Goal: Information Seeking & Learning: Understand process/instructions

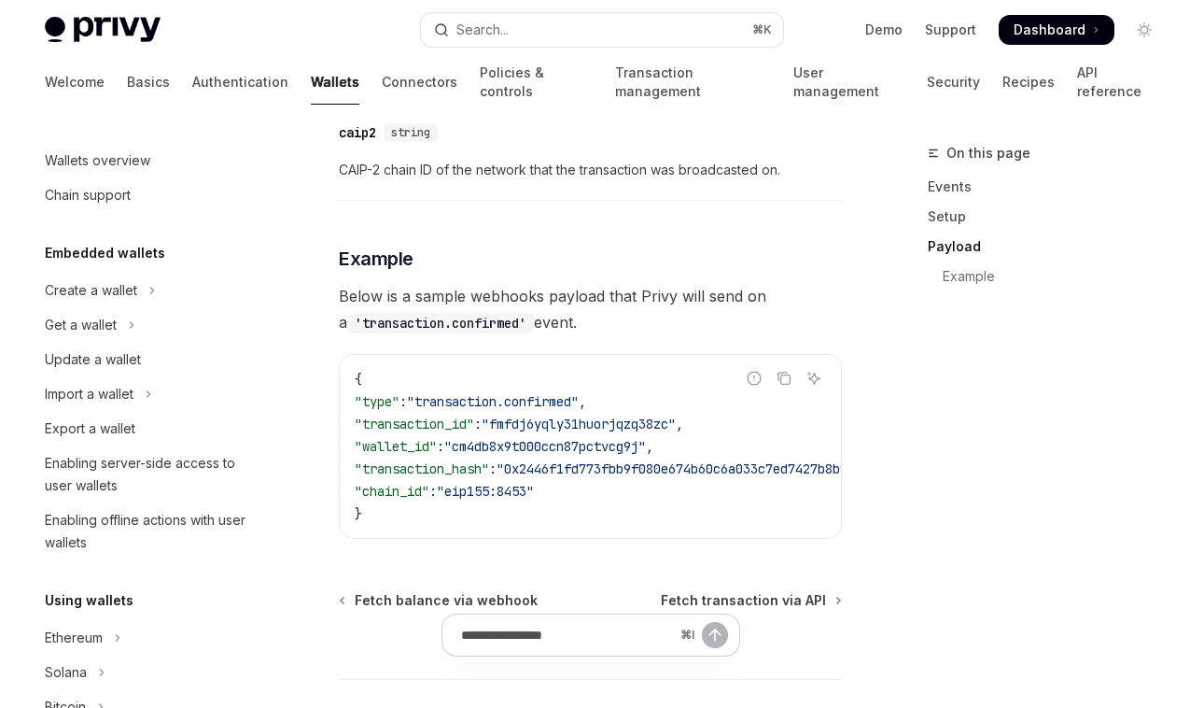
scroll to position [733, 0]
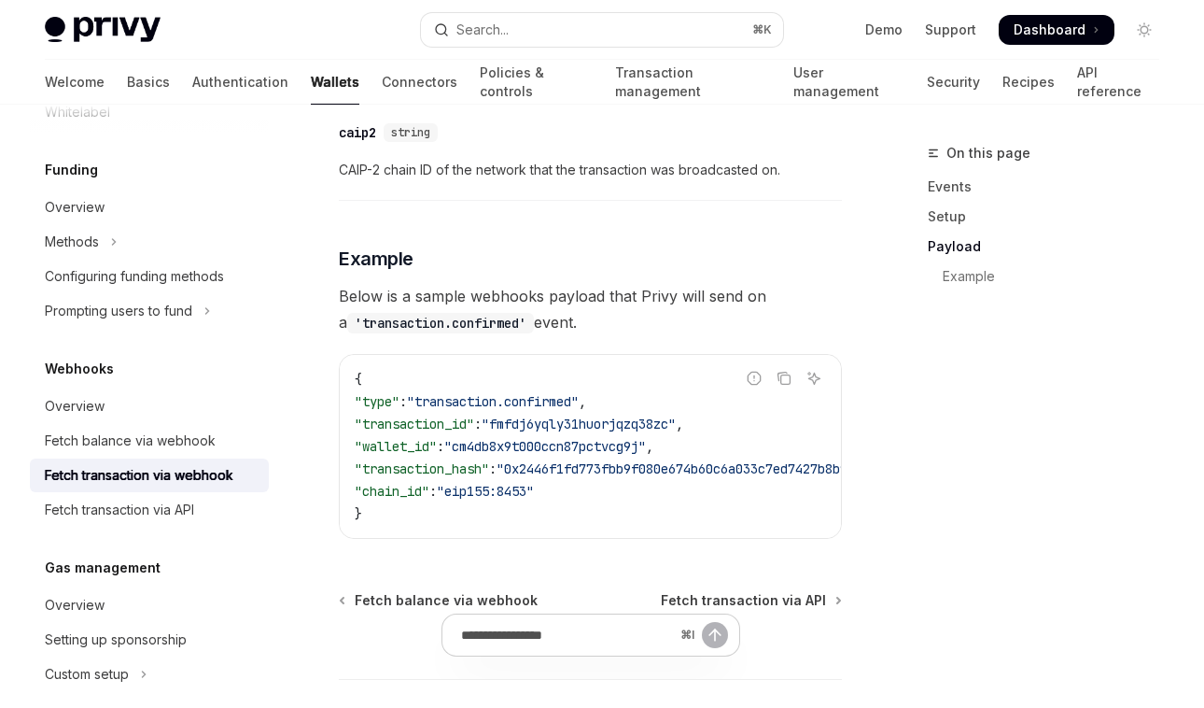
click at [519, 455] on span ""cm4db8x9t000ccn87pctvcg9j"" at bounding box center [545, 446] width 202 height 17
click at [595, 525] on code "{ "type" : "transaction.confirmed" , "transaction_id" : "fmfdj6yqly31huorjqzq38…" at bounding box center [706, 446] width 702 height 157
click at [510, 410] on span ""transaction.confirmed"" at bounding box center [493, 401] width 172 height 17
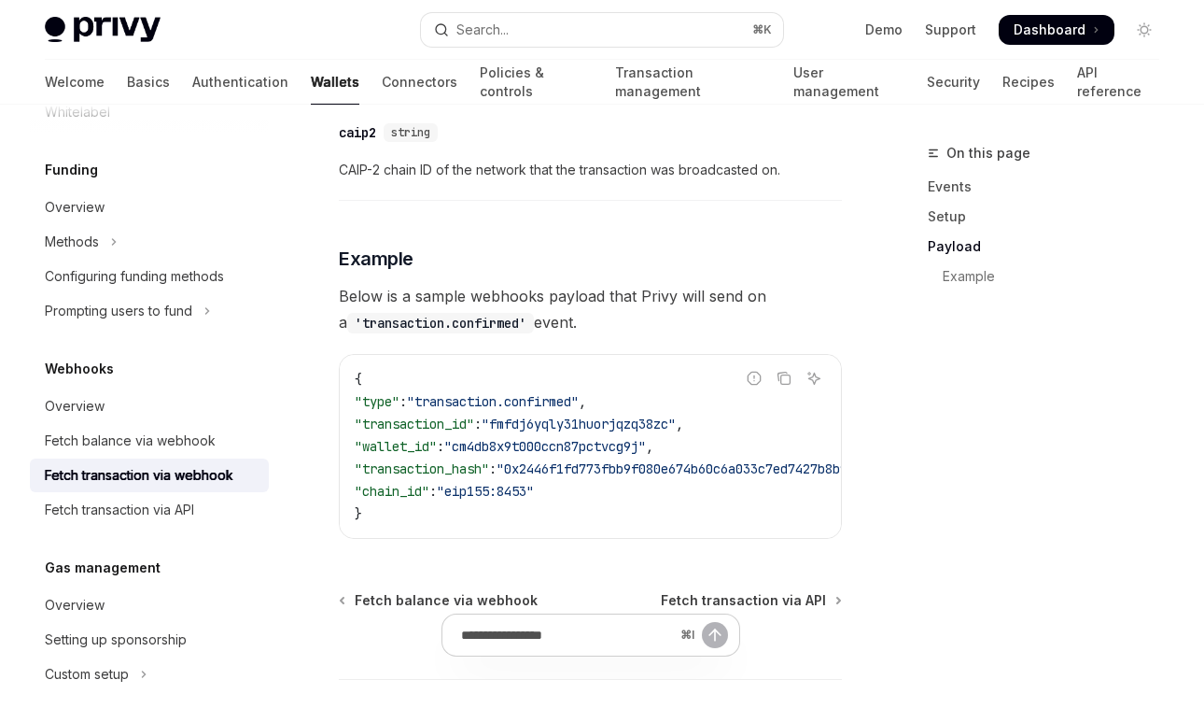
click at [574, 410] on span ""transaction.confirmed"" at bounding box center [493, 401] width 172 height 17
click at [574, 432] on span ""fmfdj6yqly31huorjqzq38zc"" at bounding box center [579, 423] width 194 height 17
click at [573, 460] on code "{ "type" : "transaction.confirmed" , "transaction_id" : "fmfdj6yqly31huorjqzq38…" at bounding box center [706, 446] width 702 height 157
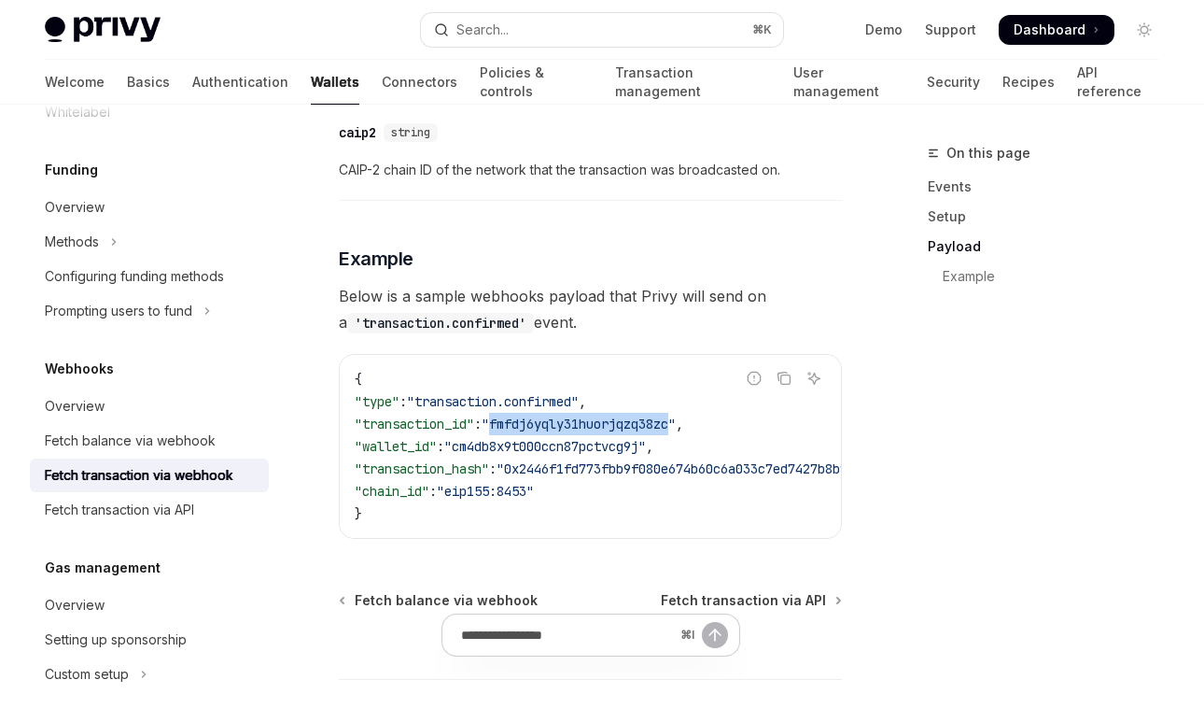
click at [573, 460] on code "{ "type" : "transaction.confirmed" , "transaction_id" : "fmfdj6yqly31huorjqzq38…" at bounding box center [706, 446] width 702 height 157
click at [562, 455] on span ""cm4db8x9t000ccn87pctvcg9j"" at bounding box center [545, 446] width 202 height 17
click at [611, 477] on span ""0x2446f1fd773fbb9f080e674b60c6a033c7ed7427b8b9413cf28a2a4a6da9b56c"" at bounding box center [751, 468] width 508 height 17
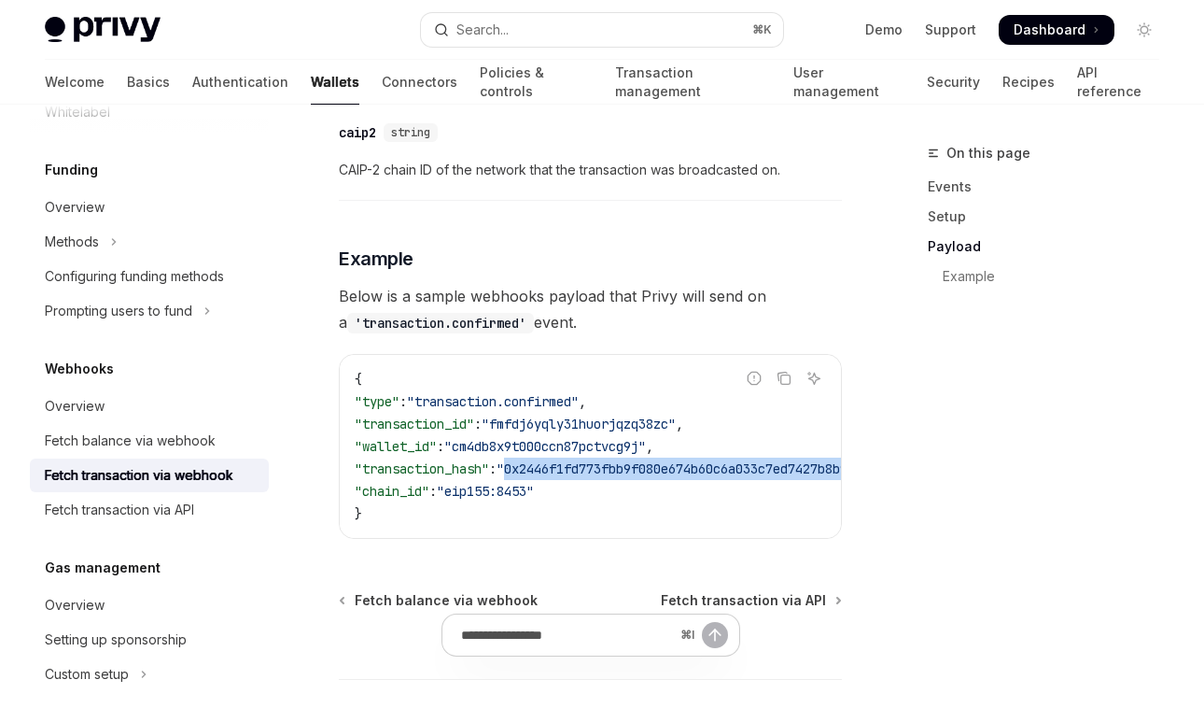
click at [611, 477] on span ""0x2446f1fd773fbb9f080e674b60c6a033c7ed7427b8b9413cf28a2a4a6da9b56c"" at bounding box center [751, 468] width 508 height 17
